Goal: Task Accomplishment & Management: Use online tool/utility

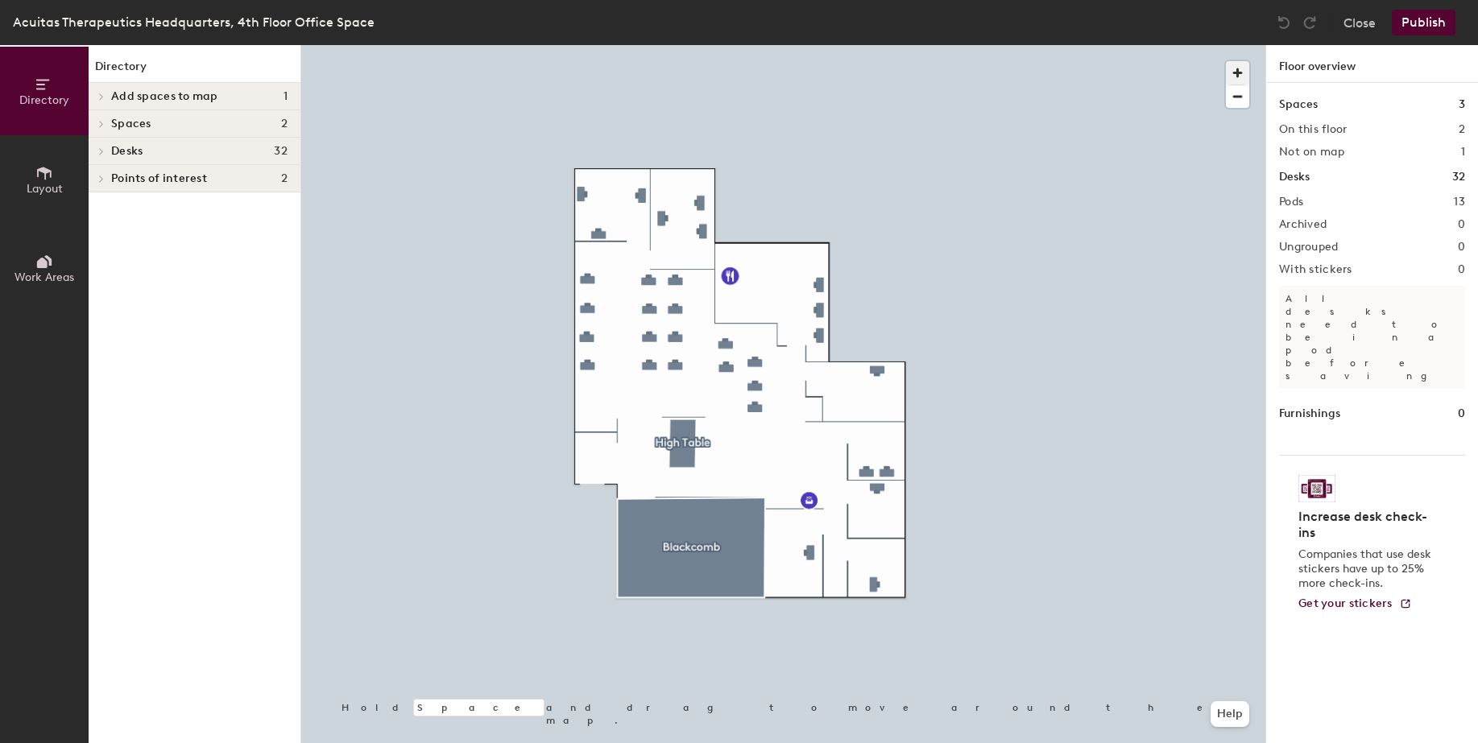
click at [1234, 72] on span "button" at bounding box center [1237, 72] width 23 height 23
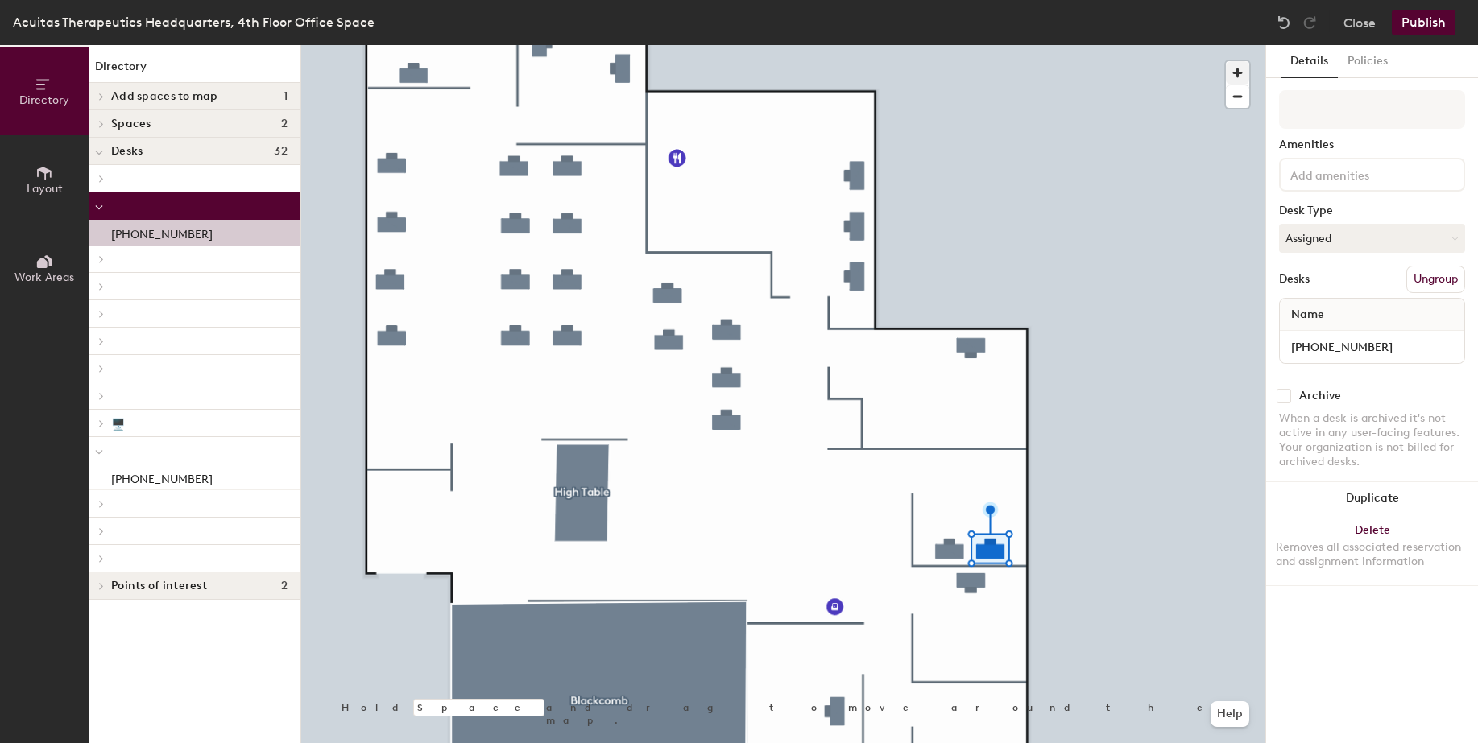
click at [947, 45] on div at bounding box center [783, 45] width 964 height 0
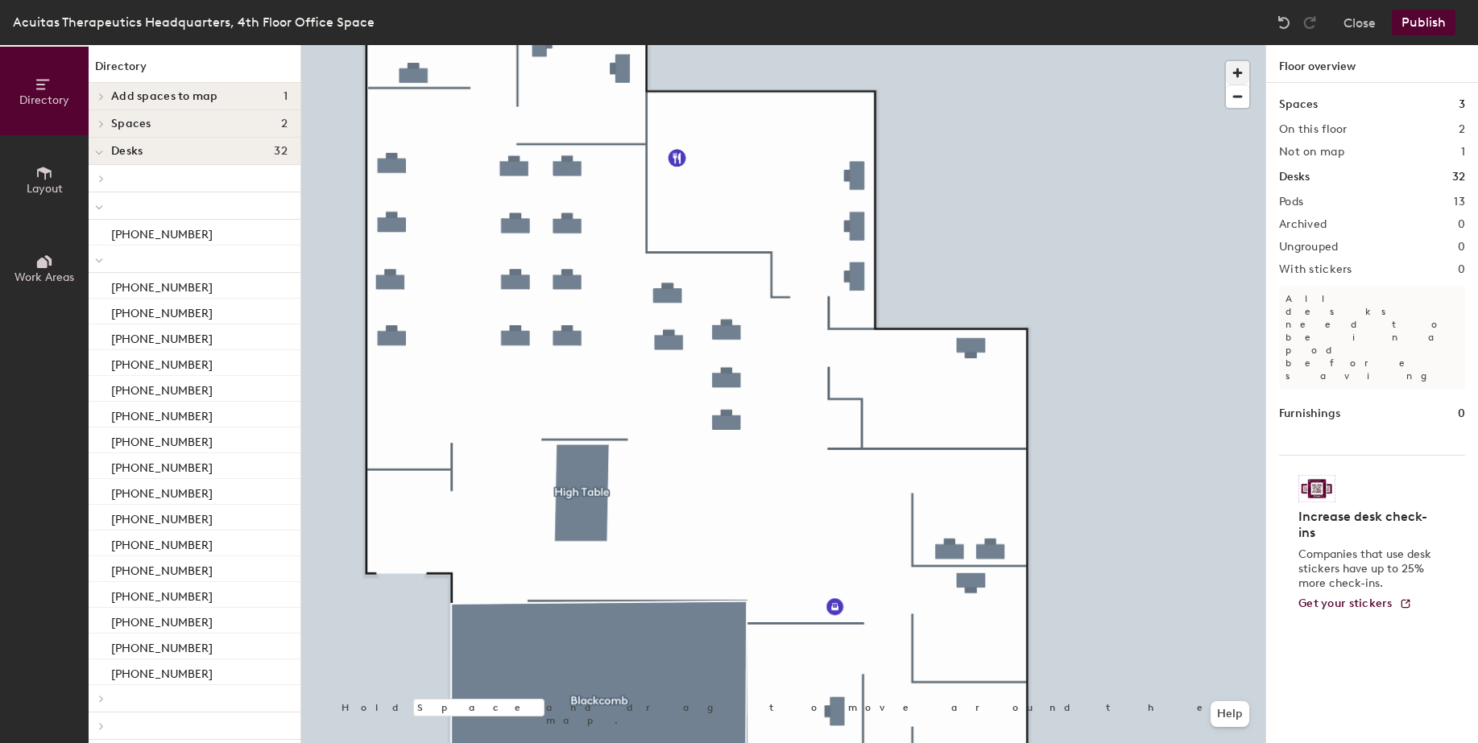
click at [1036, 45] on div at bounding box center [783, 45] width 964 height 0
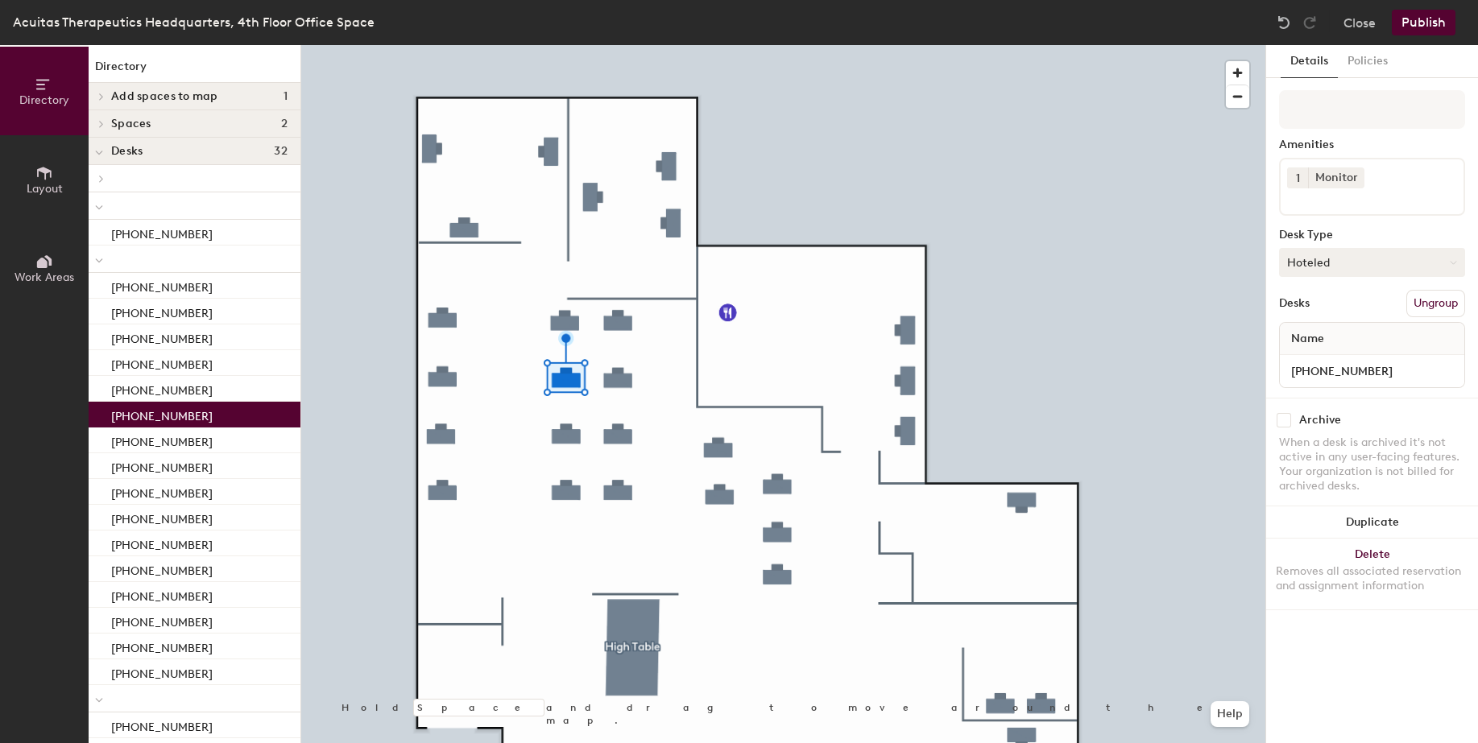
click at [1452, 259] on icon at bounding box center [1453, 262] width 7 height 7
click at [1320, 311] on div "Assigned" at bounding box center [1360, 312] width 161 height 24
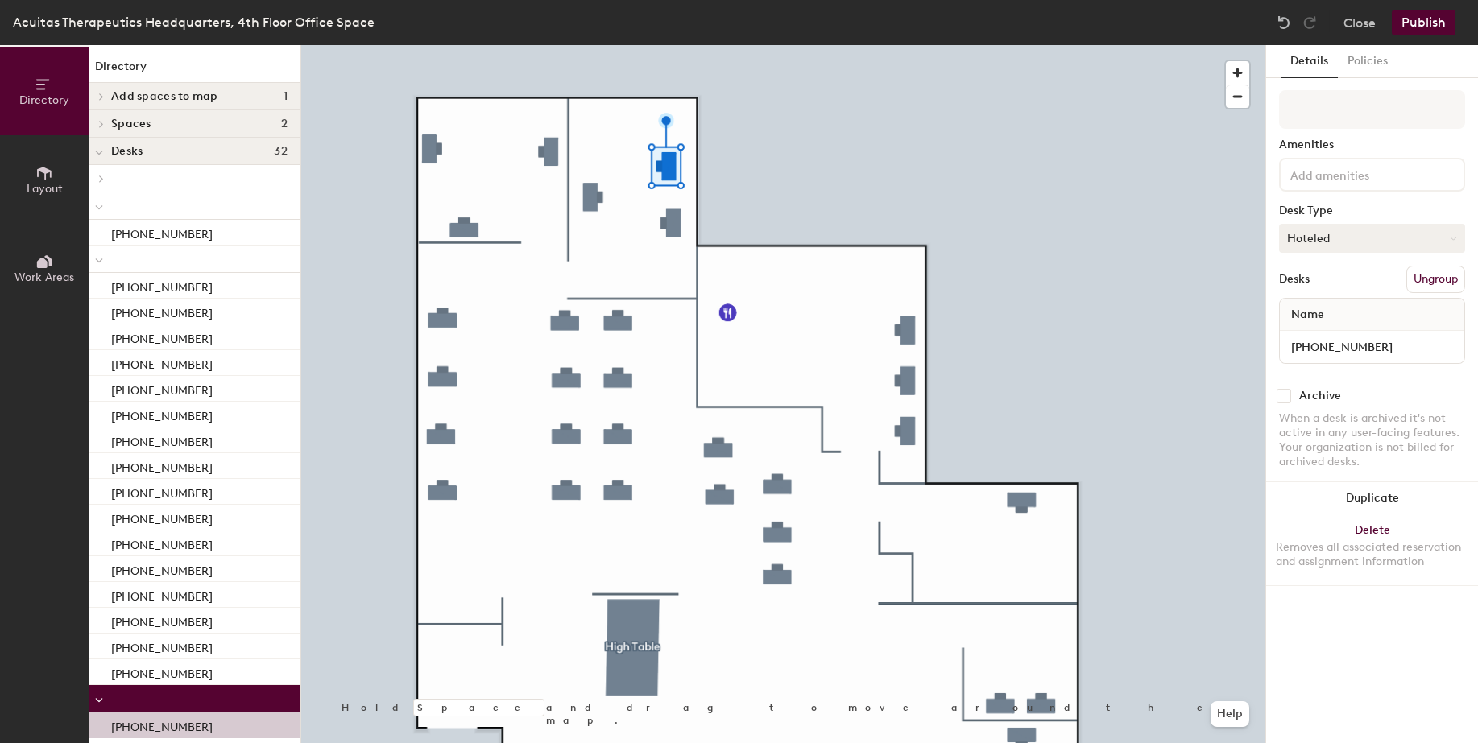
click at [1358, 239] on button "Hoteled" at bounding box center [1372, 238] width 186 height 29
click at [1334, 290] on div "Assigned" at bounding box center [1360, 288] width 161 height 24
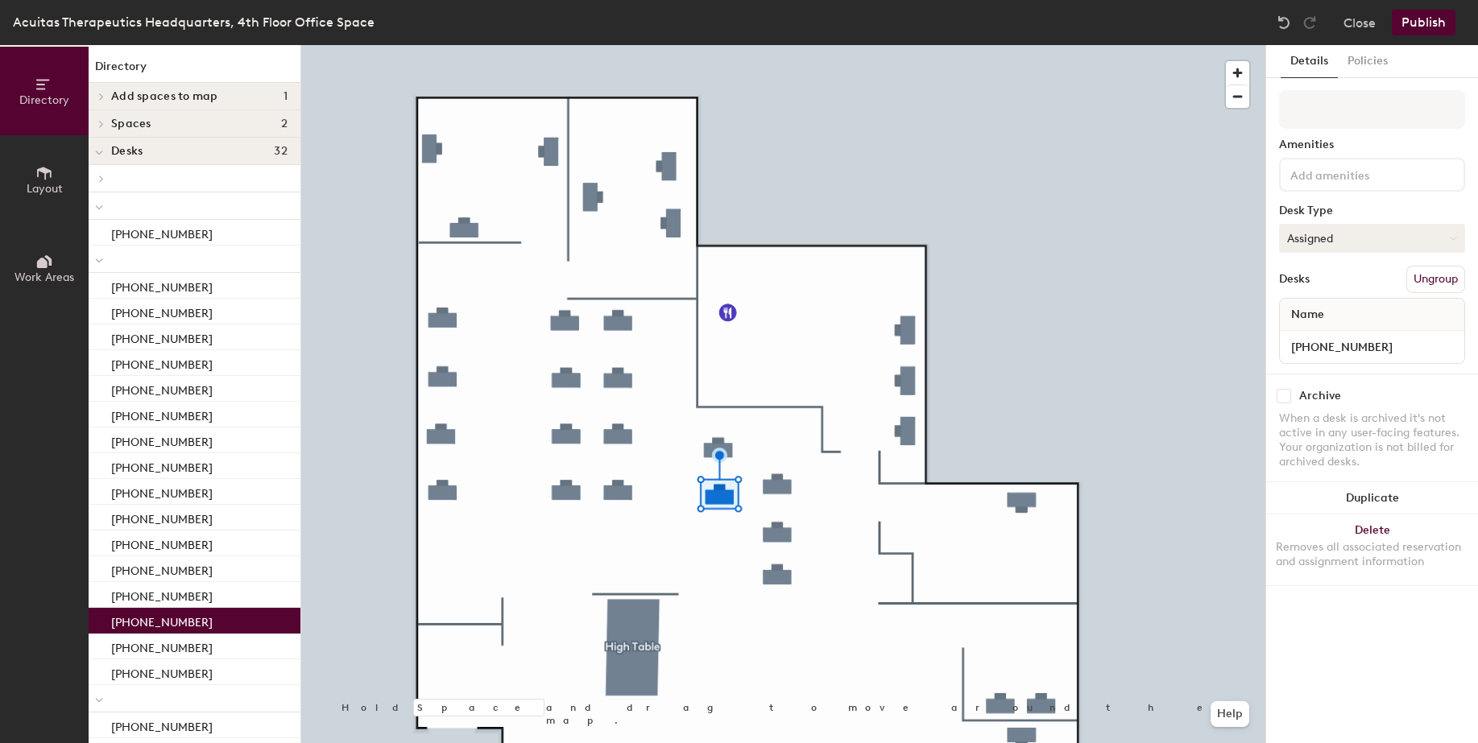
click at [1372, 238] on button "Assigned" at bounding box center [1372, 238] width 186 height 29
click at [1334, 345] on div "Hoteled" at bounding box center [1360, 337] width 161 height 24
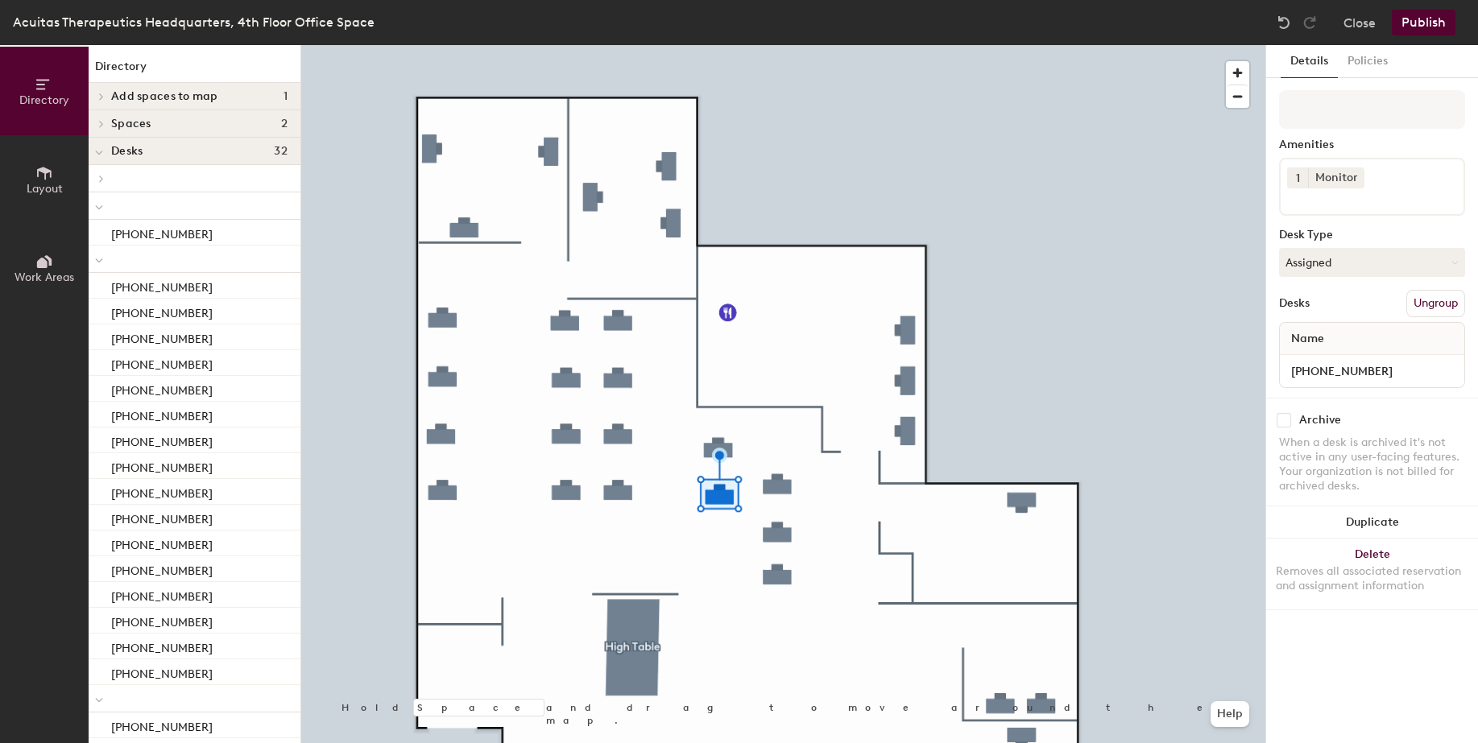
click at [1345, 280] on div "Amenities 1 Monitor Desk Type Assigned Desks Ungroup Name [PHONE_NUMBER]" at bounding box center [1372, 244] width 186 height 308
click at [1341, 261] on button "Assigned" at bounding box center [1372, 262] width 186 height 29
click at [1325, 366] on div "Hoteled" at bounding box center [1360, 361] width 161 height 24
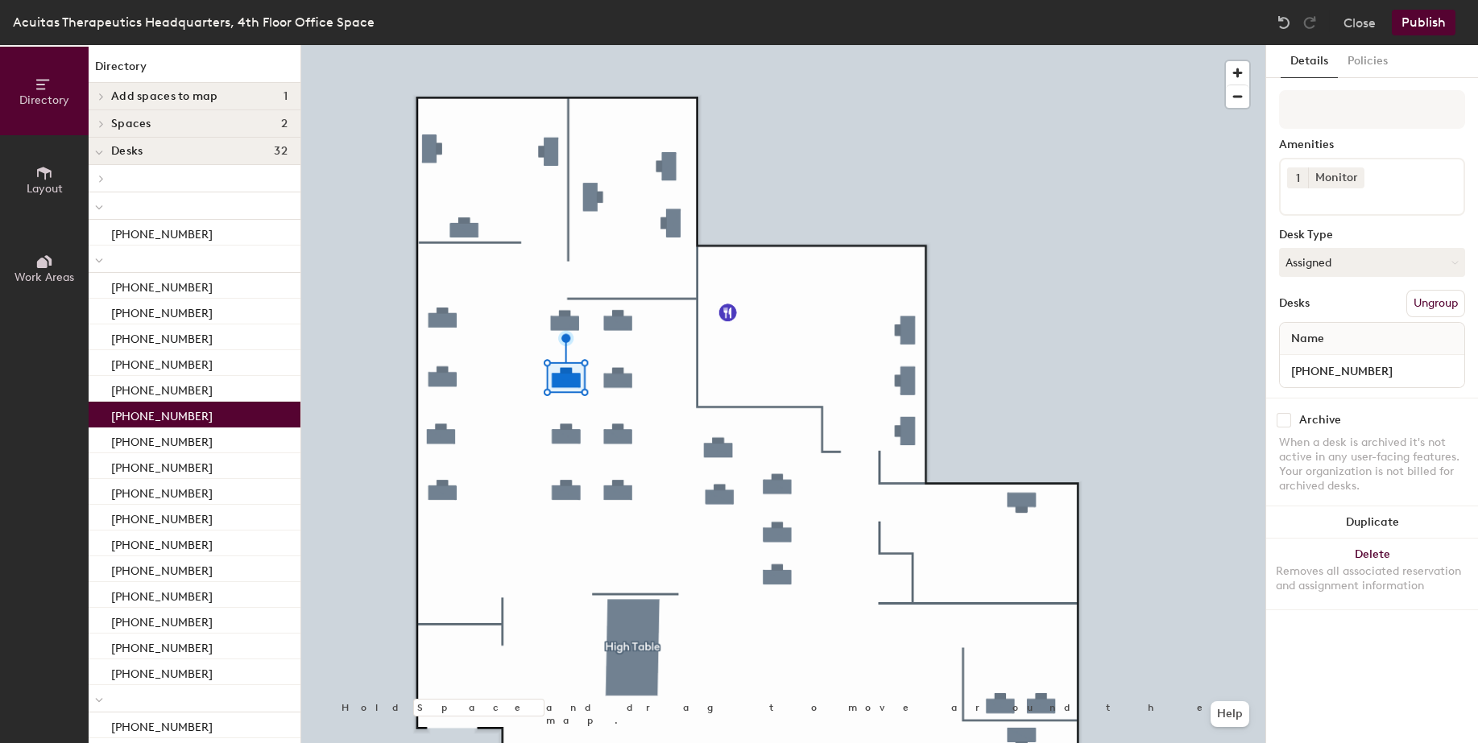
click at [1431, 17] on button "Publish" at bounding box center [1424, 23] width 64 height 26
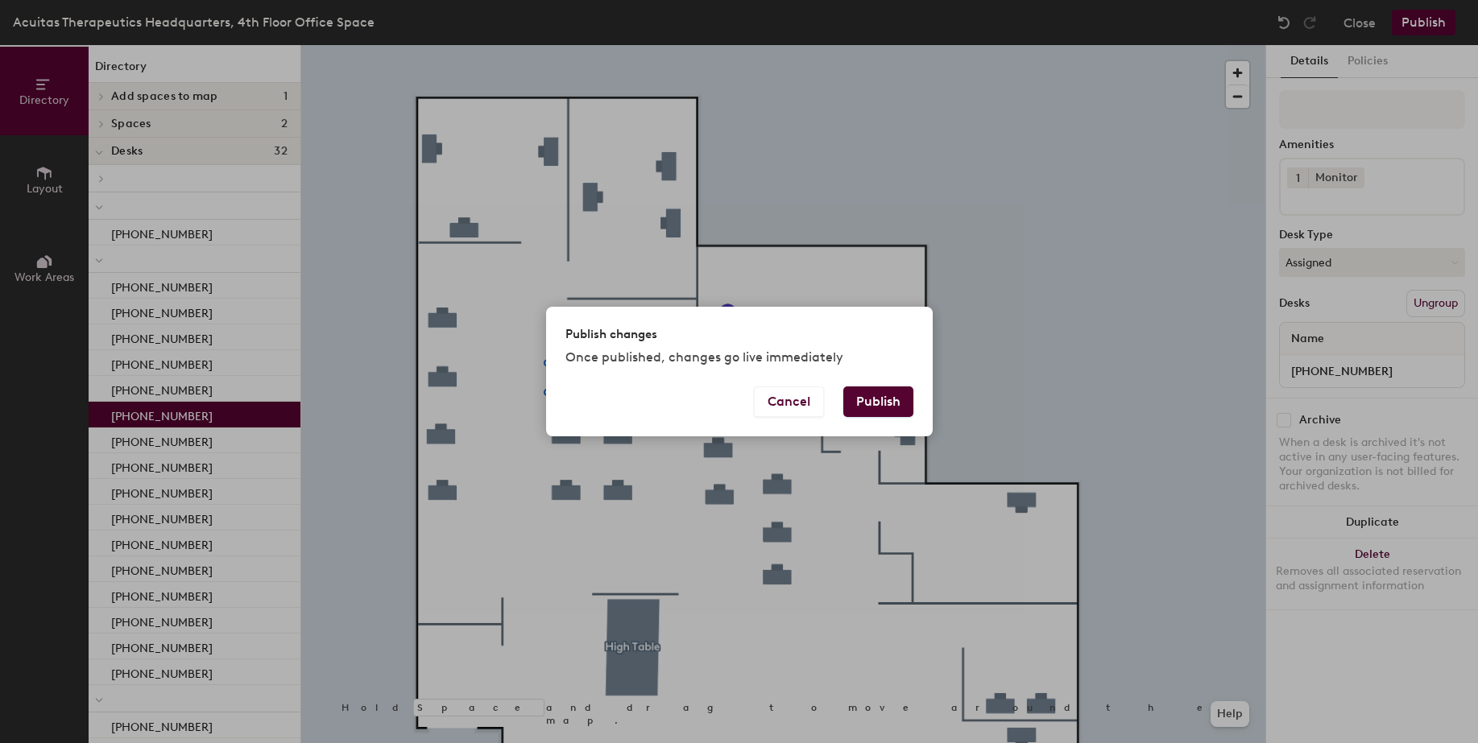
click at [881, 399] on button "Publish" at bounding box center [878, 402] width 70 height 31
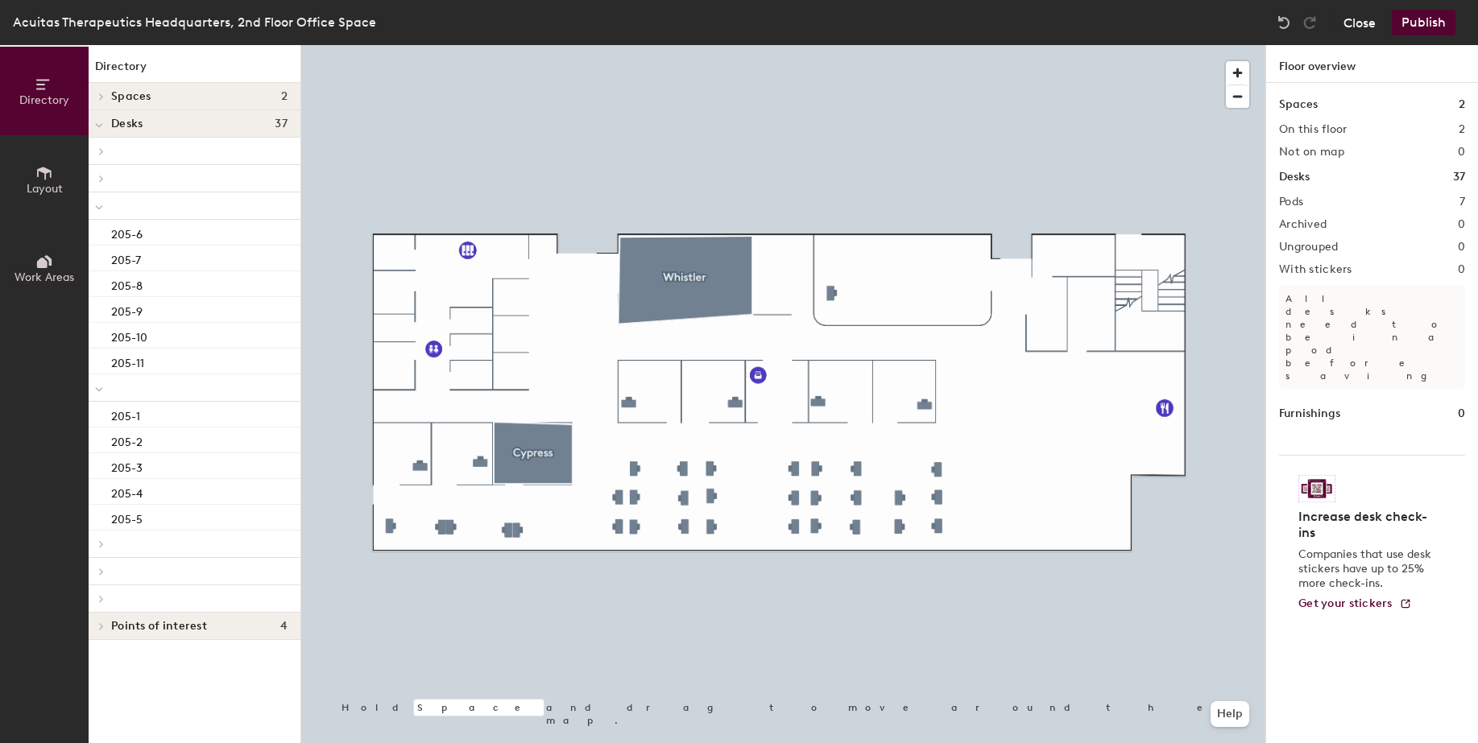
click at [1363, 26] on button "Close" at bounding box center [1359, 23] width 32 height 26
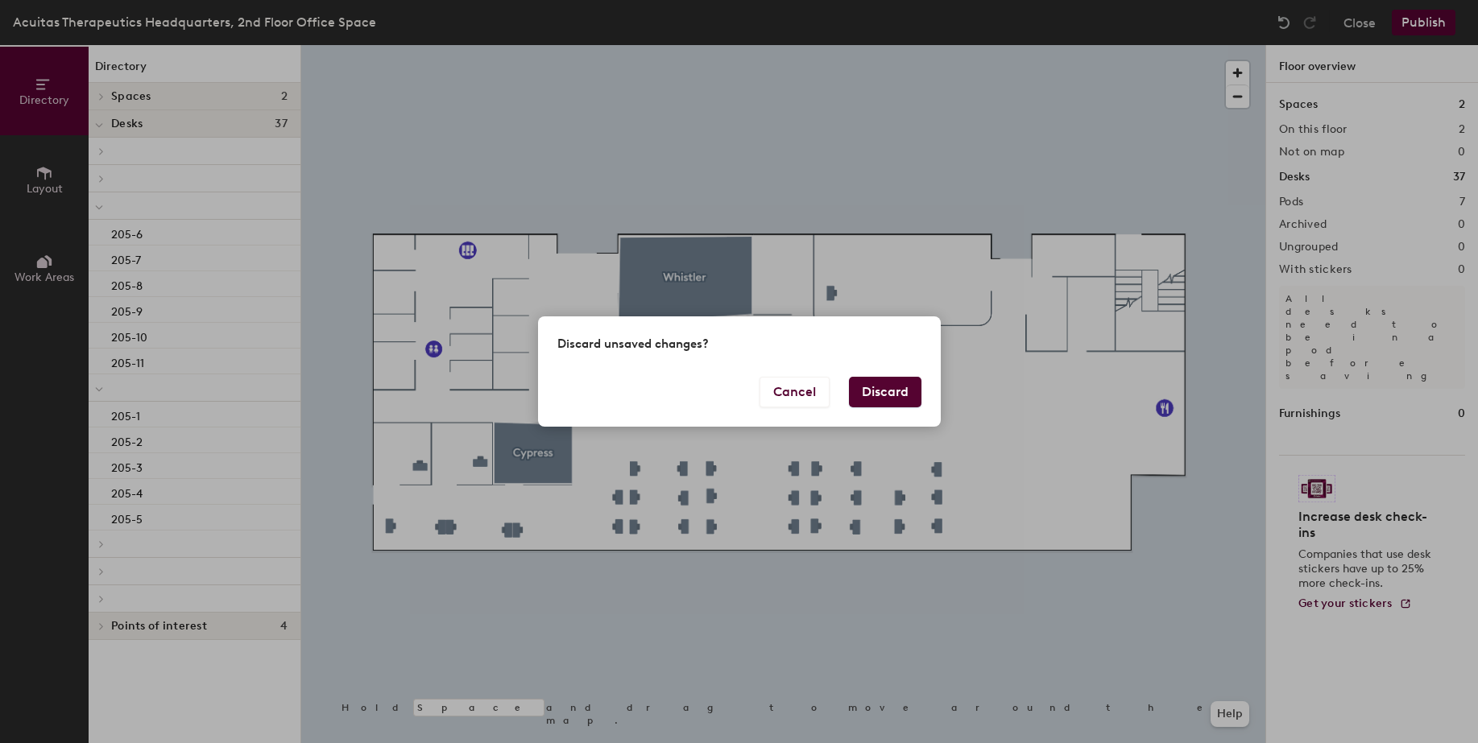
click at [879, 391] on button "Discard" at bounding box center [885, 392] width 72 height 31
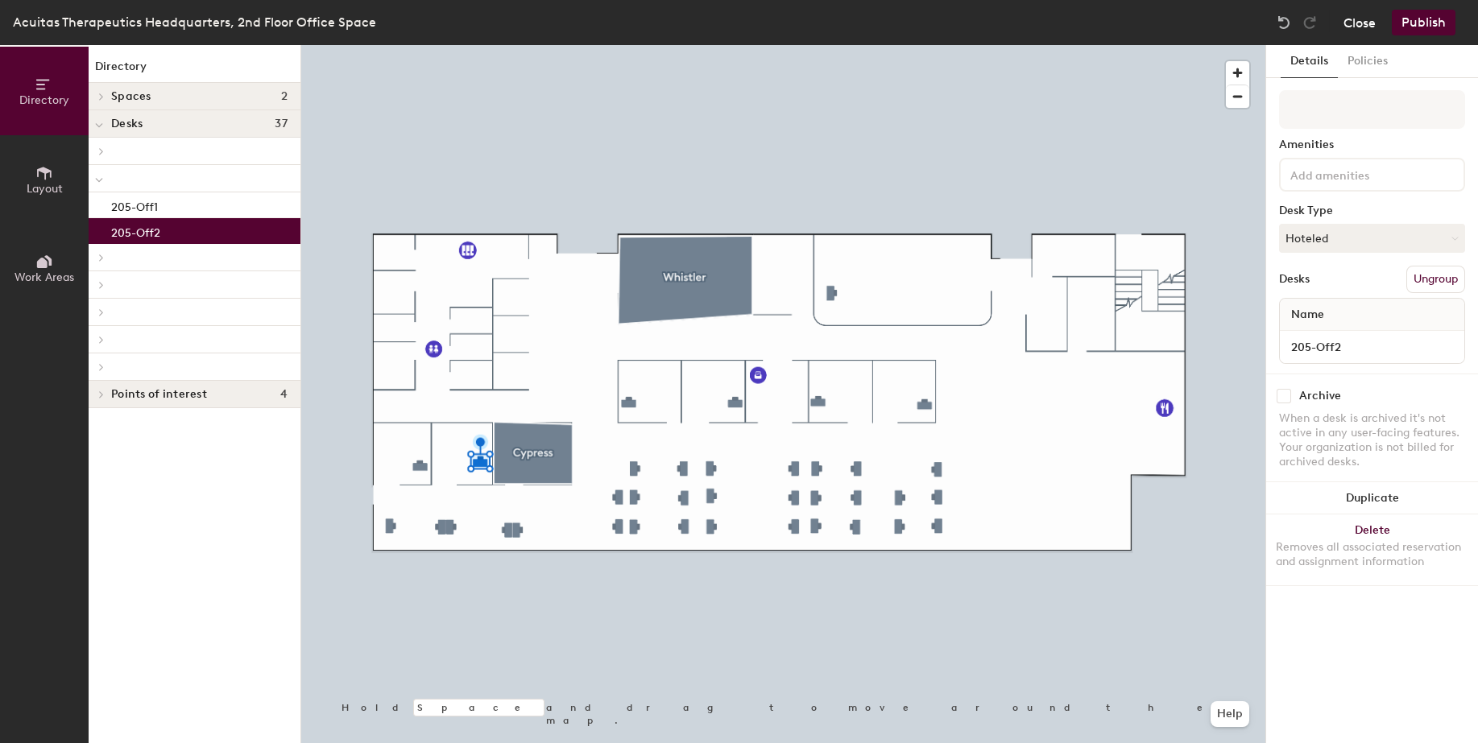
click at [1375, 21] on button "Close" at bounding box center [1359, 23] width 32 height 26
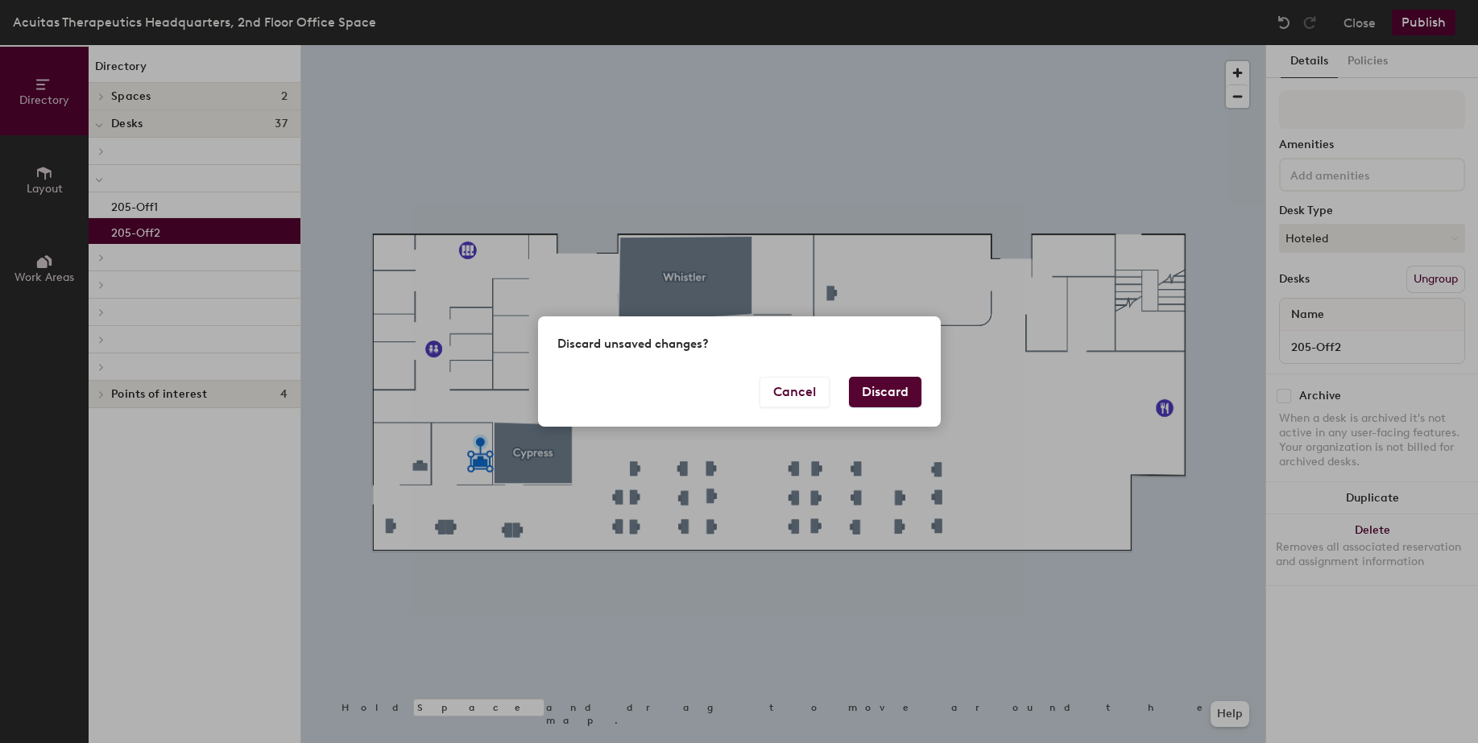
click at [883, 395] on button "Discard" at bounding box center [885, 392] width 72 height 31
